Goal: Information Seeking & Learning: Learn about a topic

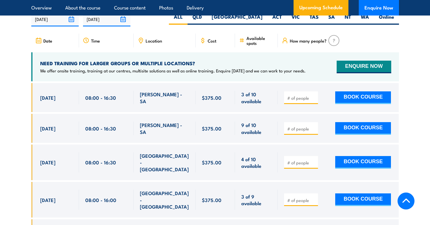
scroll to position [1019, 0]
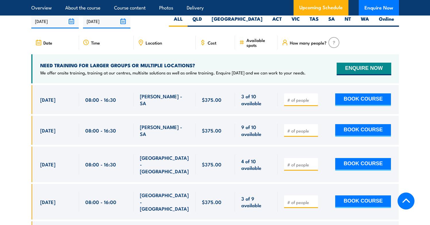
click at [212, 45] on span "Cost" at bounding box center [212, 42] width 9 height 5
click at [203, 44] on icon at bounding box center [203, 42] width 6 height 6
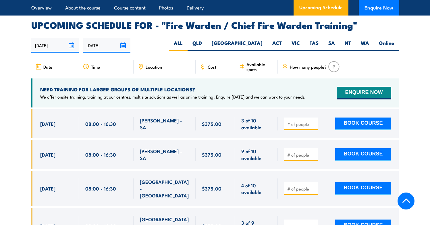
scroll to position [986, 0]
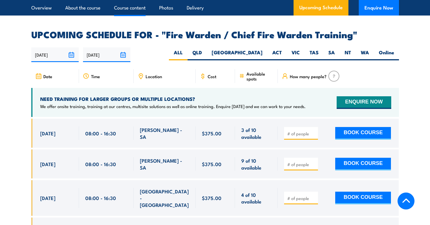
click at [124, 8] on link "Course content" at bounding box center [130, 7] width 32 height 15
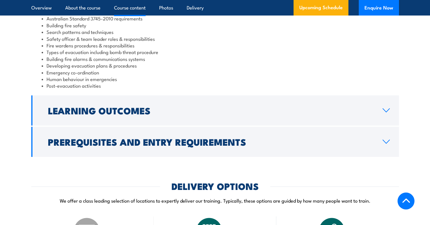
scroll to position [552, 0]
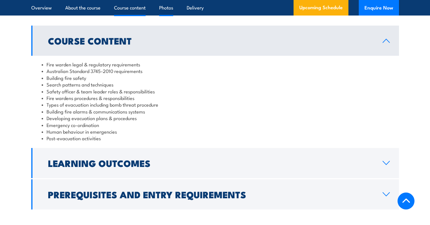
click at [167, 9] on link "Photos" at bounding box center [166, 7] width 14 height 15
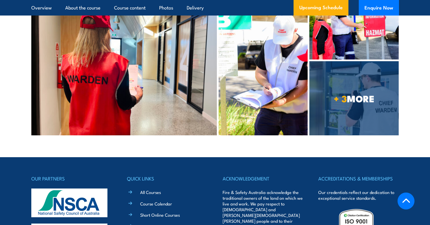
scroll to position [2814, 0]
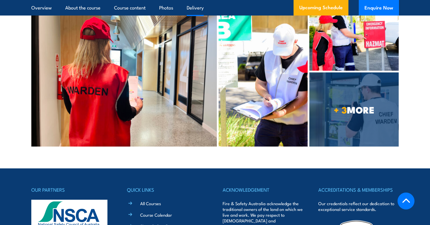
click at [201, 7] on link "Delivery" at bounding box center [195, 7] width 17 height 15
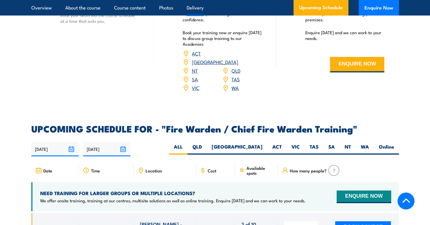
scroll to position [760, 0]
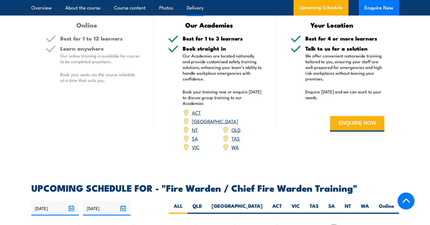
scroll to position [834, 0]
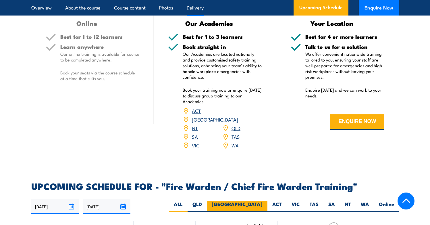
click at [253, 207] on label "[GEOGRAPHIC_DATA]" at bounding box center [237, 206] width 61 height 11
click at [263, 205] on input "[GEOGRAPHIC_DATA]" at bounding box center [265, 203] width 4 height 4
radio input "true"
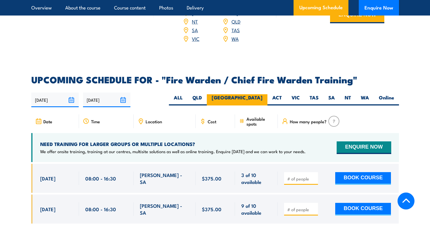
scroll to position [951, 0]
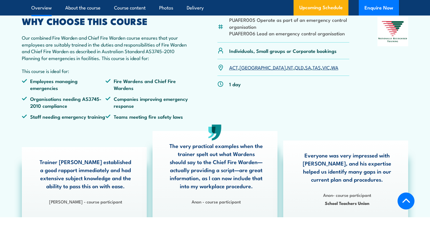
scroll to position [186, 0]
